Goal: Navigation & Orientation: Understand site structure

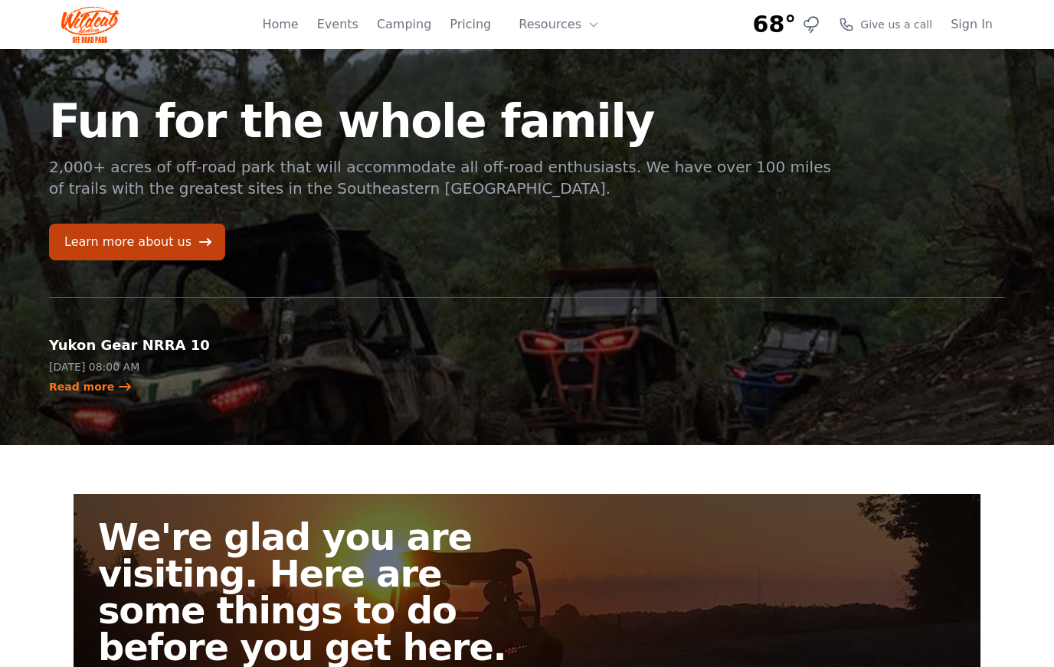
click at [162, 229] on link "Learn more about us" at bounding box center [137, 242] width 176 height 37
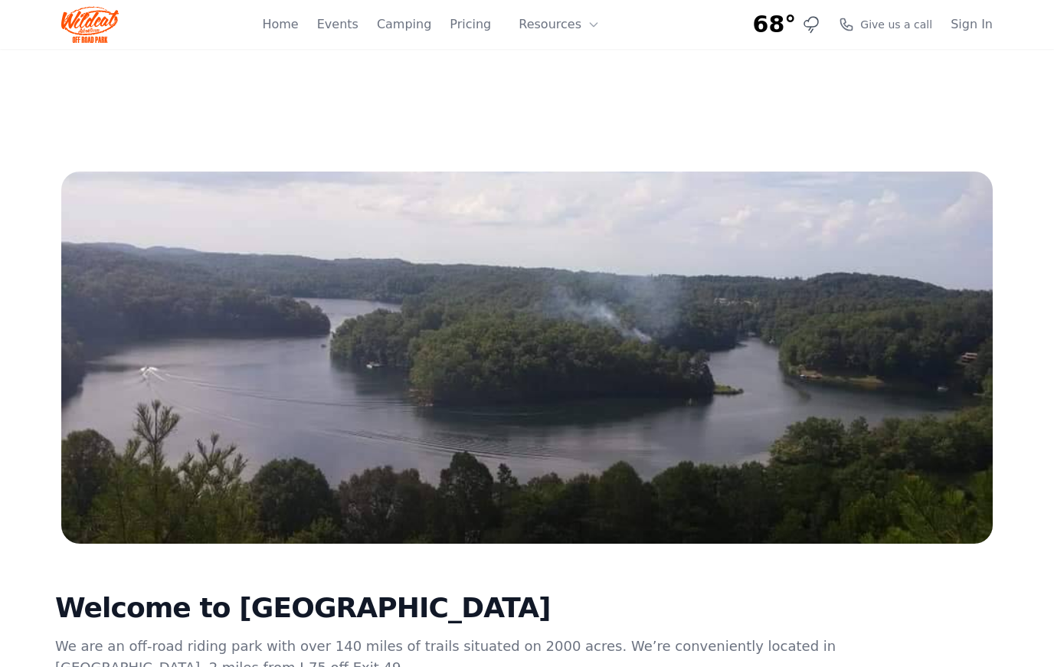
click at [478, 21] on link "Pricing" at bounding box center [470, 24] width 41 height 18
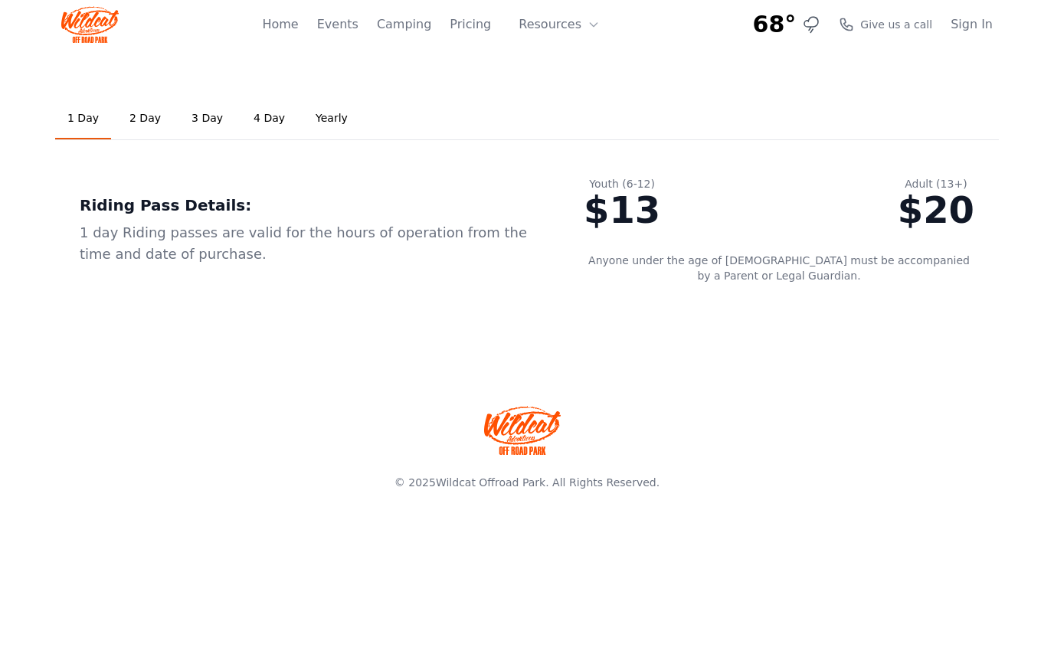
click at [295, 28] on link "Home" at bounding box center [280, 24] width 36 height 18
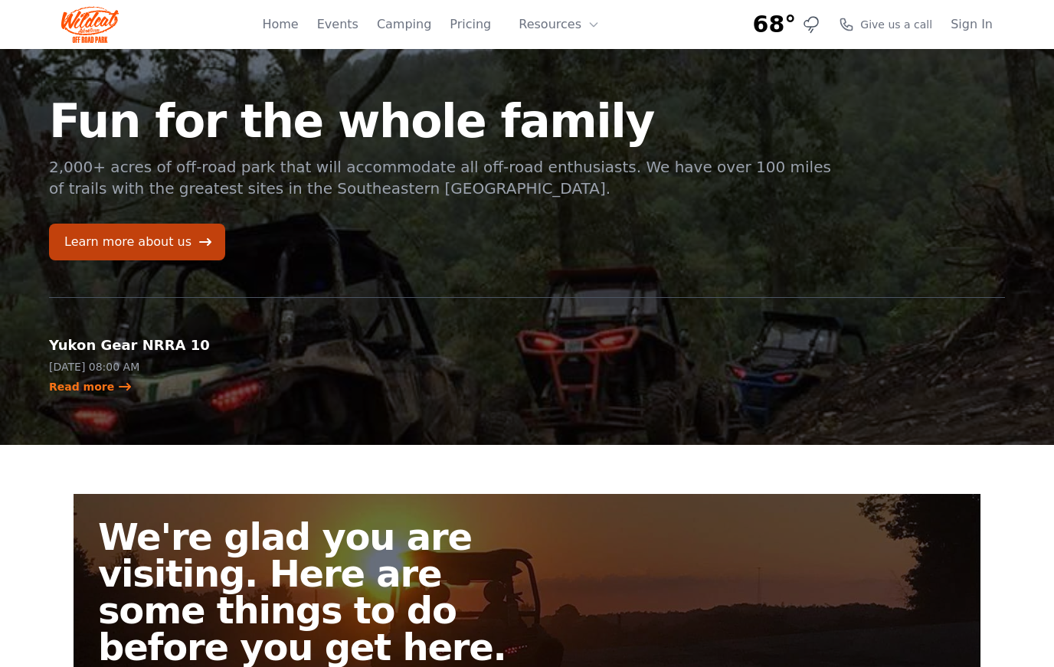
click at [153, 236] on link "Learn more about us" at bounding box center [137, 242] width 176 height 37
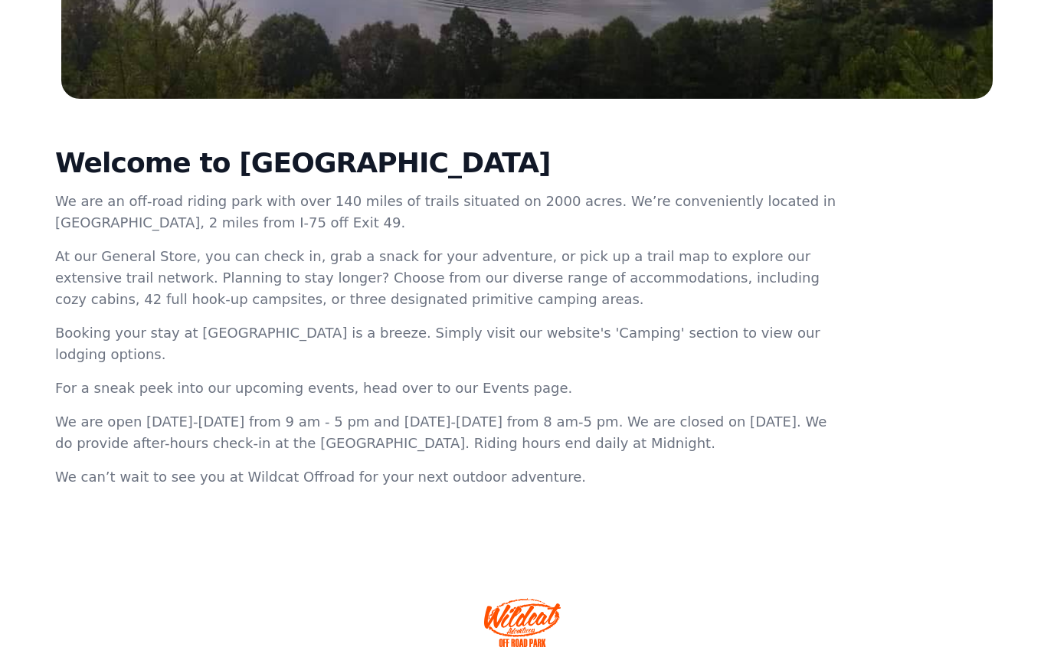
scroll to position [471, 0]
